Goal: Use online tool/utility: Utilize a website feature to perform a specific function

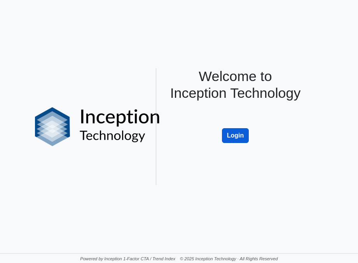
click at [235, 143] on button "Login" at bounding box center [235, 135] width 27 height 15
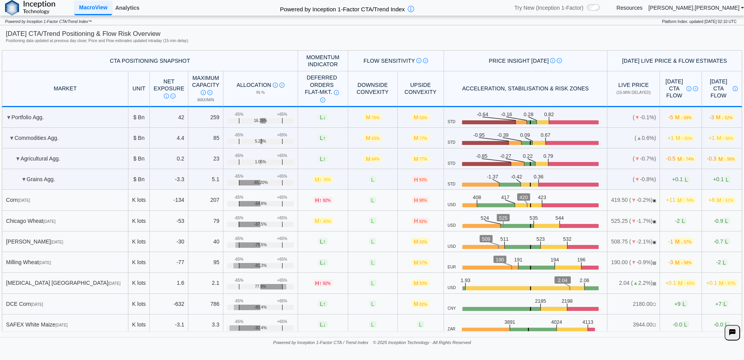
click at [132, 4] on link "Analytics" at bounding box center [127, 7] width 30 height 13
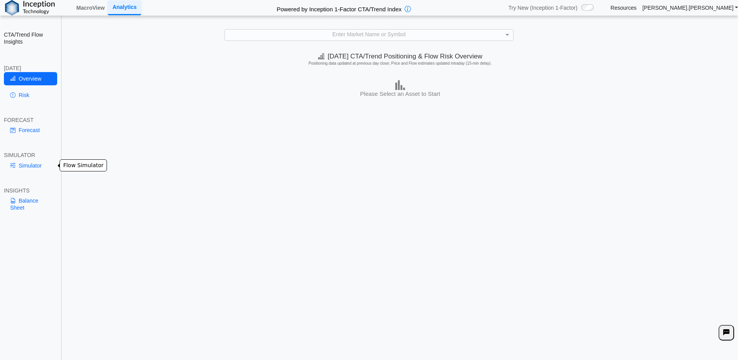
click at [23, 163] on link "Simulator" at bounding box center [30, 165] width 53 height 13
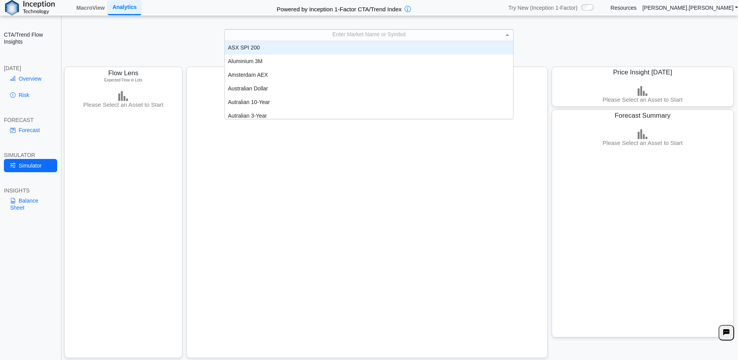
click at [440, 38] on div "Enter Market Name or Symbol" at bounding box center [369, 35] width 288 height 11
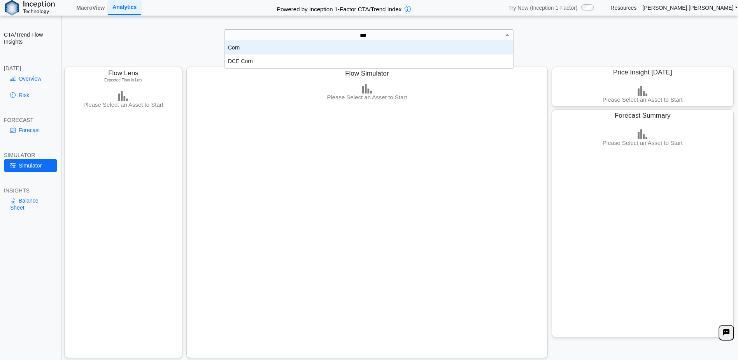
scroll to position [21, 282]
type input "****"
click at [289, 49] on div "Corn" at bounding box center [369, 48] width 288 height 14
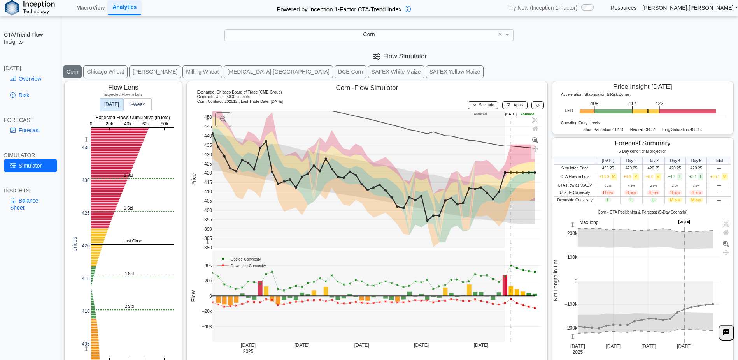
click at [117, 107] on rect at bounding box center [112, 104] width 24 height 13
click at [138, 107] on text "1‑Week" at bounding box center [137, 104] width 16 height 5
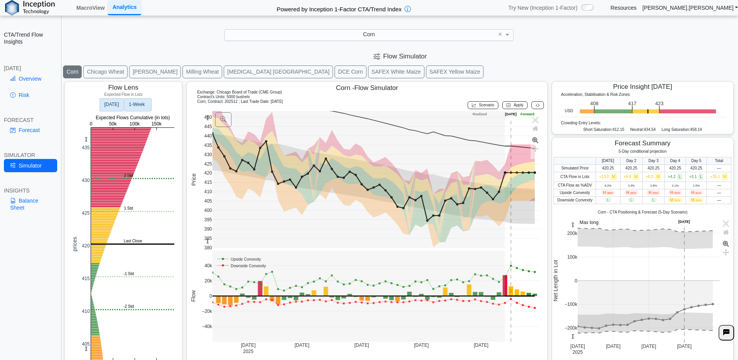
click at [117, 104] on text "Today" at bounding box center [111, 104] width 15 height 5
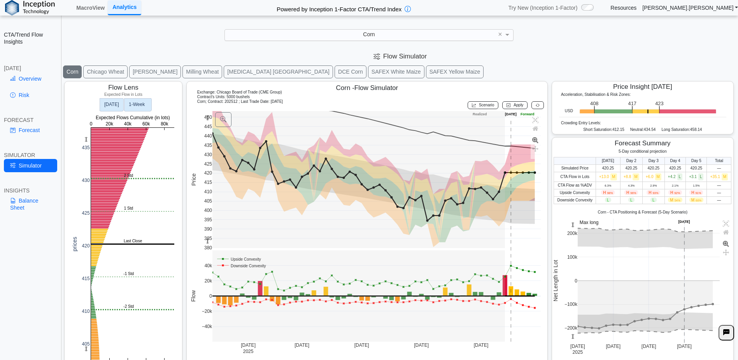
click at [133, 105] on text "1‑Week" at bounding box center [137, 104] width 16 height 5
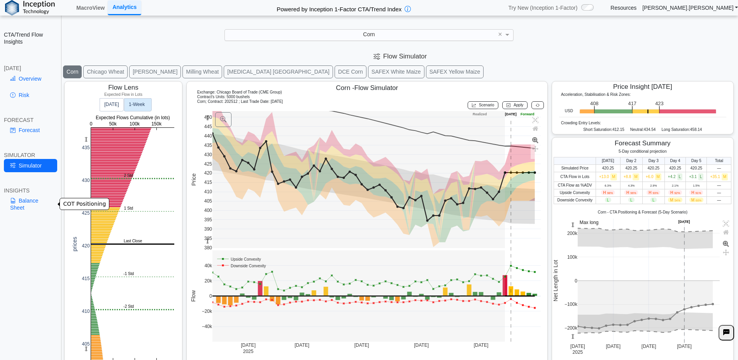
click at [31, 203] on link "Balance Sheet" at bounding box center [30, 204] width 53 height 20
